Goal: Task Accomplishment & Management: Manage account settings

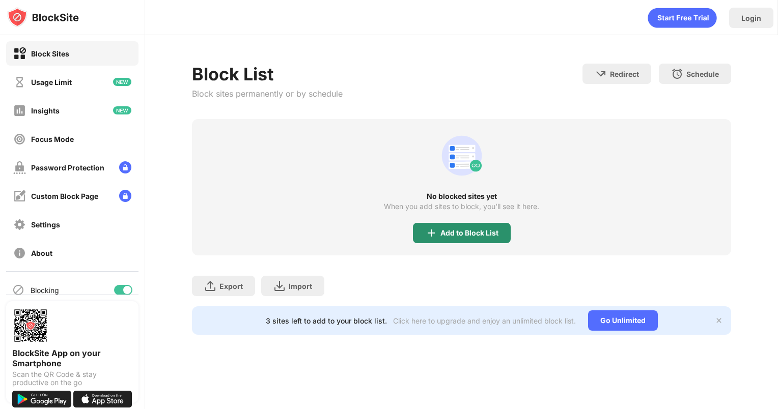
click at [464, 232] on div "Add to Block List" at bounding box center [469, 233] width 58 height 8
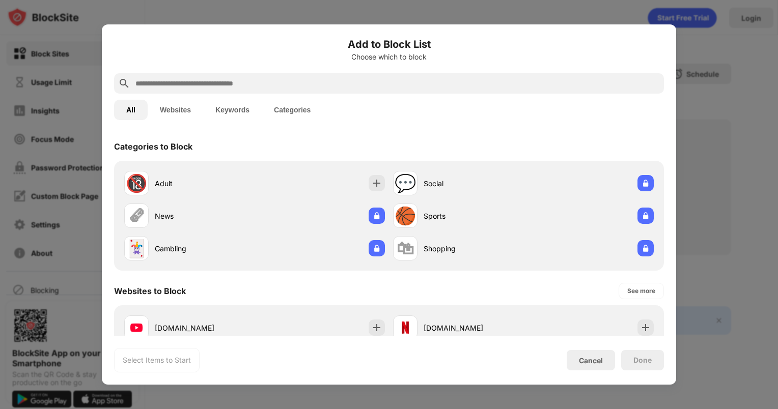
click at [394, 72] on div "Add to Block List Choose which to block" at bounding box center [389, 55] width 550 height 37
click at [397, 79] on input "text" at bounding box center [396, 83] width 525 height 12
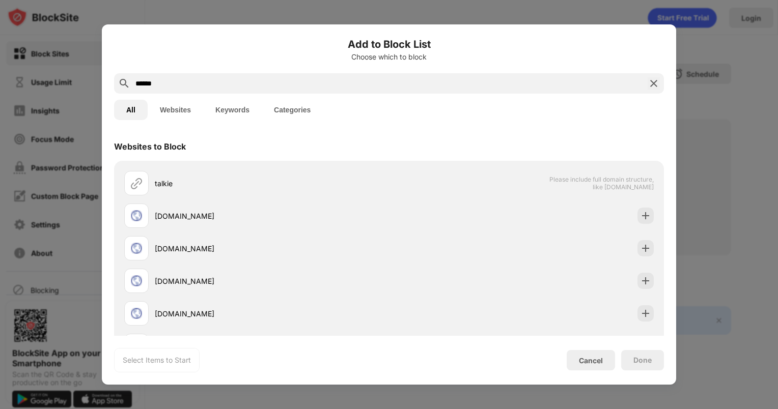
type input "******"
click at [234, 103] on button "Keywords" at bounding box center [232, 110] width 59 height 20
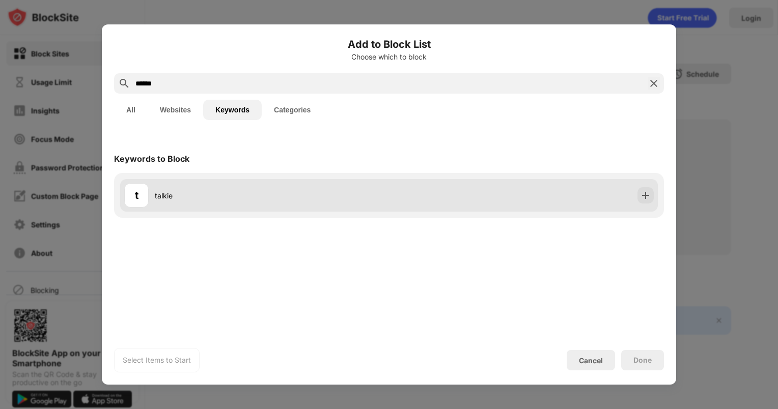
click at [202, 189] on div "t talkie" at bounding box center [256, 195] width 265 height 24
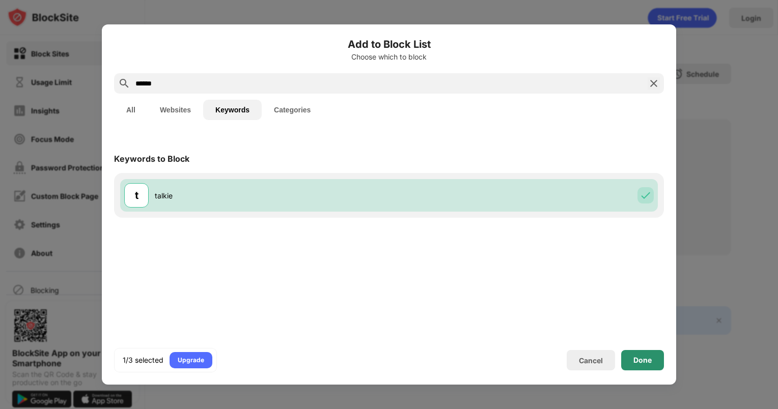
click at [628, 361] on div "Done" at bounding box center [642, 360] width 43 height 20
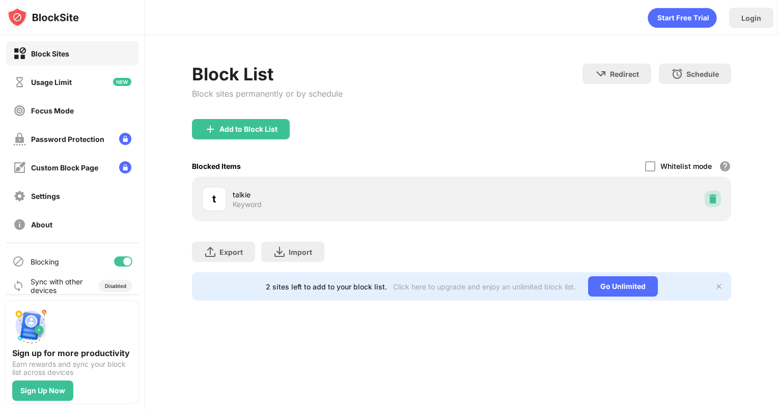
click at [714, 195] on img at bounding box center [713, 199] width 10 height 10
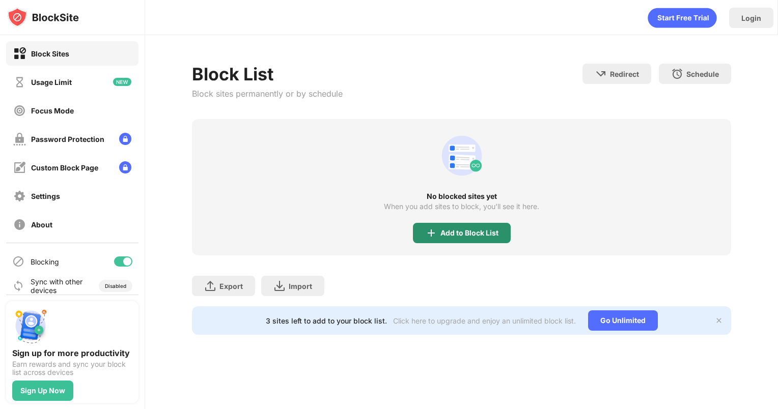
click at [475, 226] on div "Add to Block List" at bounding box center [462, 233] width 98 height 20
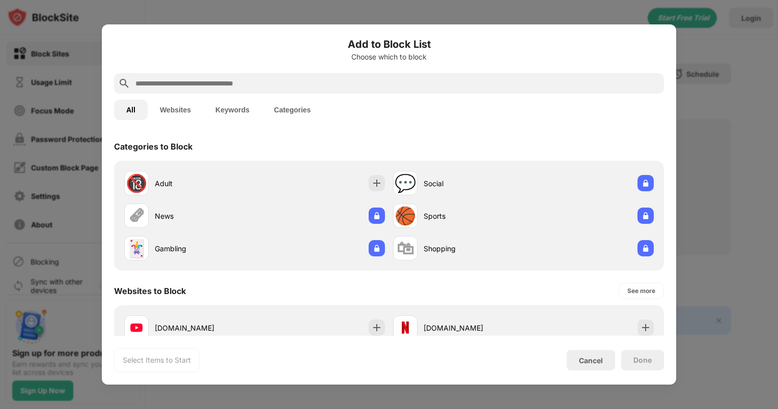
click at [239, 108] on button "Keywords" at bounding box center [232, 110] width 59 height 20
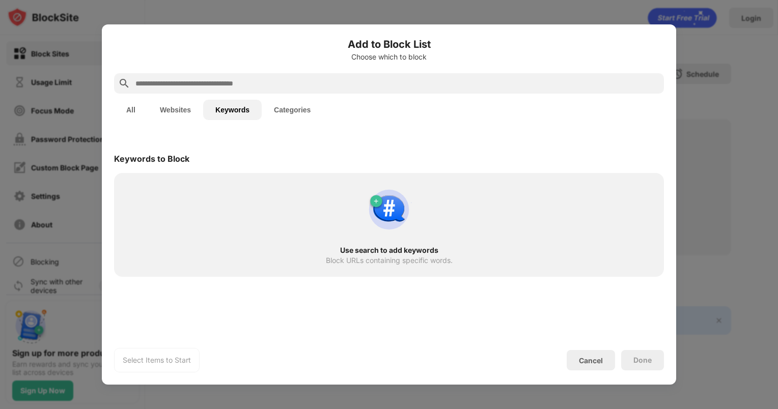
click at [228, 81] on input "text" at bounding box center [396, 83] width 525 height 12
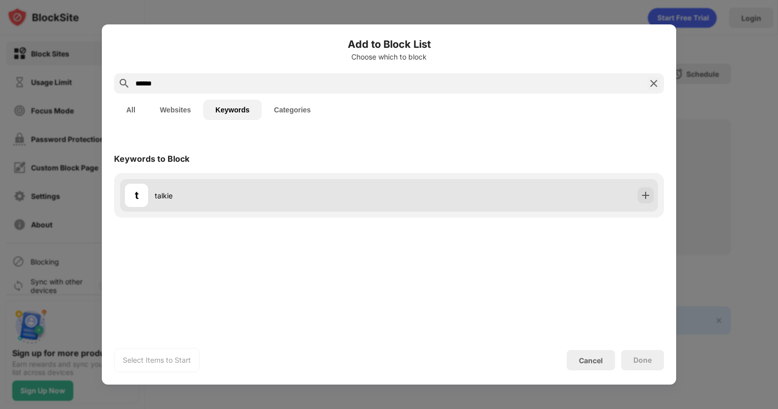
type input "******"
click at [385, 206] on div "t talkie" at bounding box center [256, 195] width 265 height 24
